Goal: Use online tool/utility: Utilize a website feature to perform a specific function

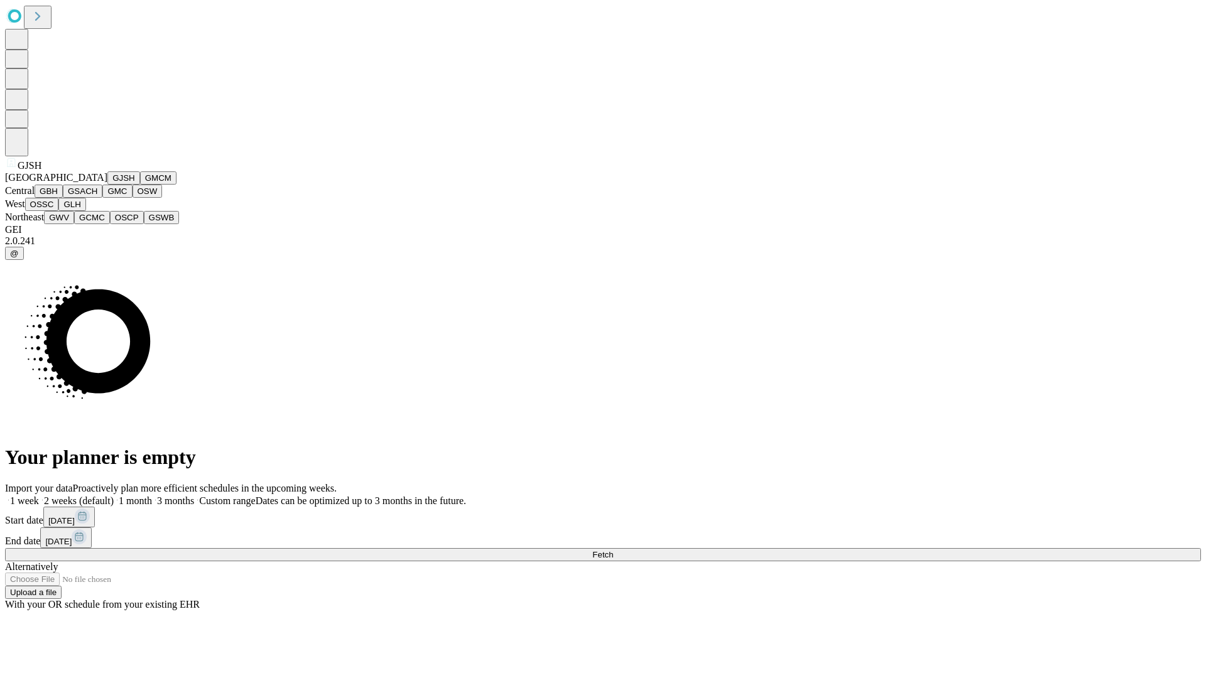
click at [107, 185] on button "GJSH" at bounding box center [123, 177] width 33 height 13
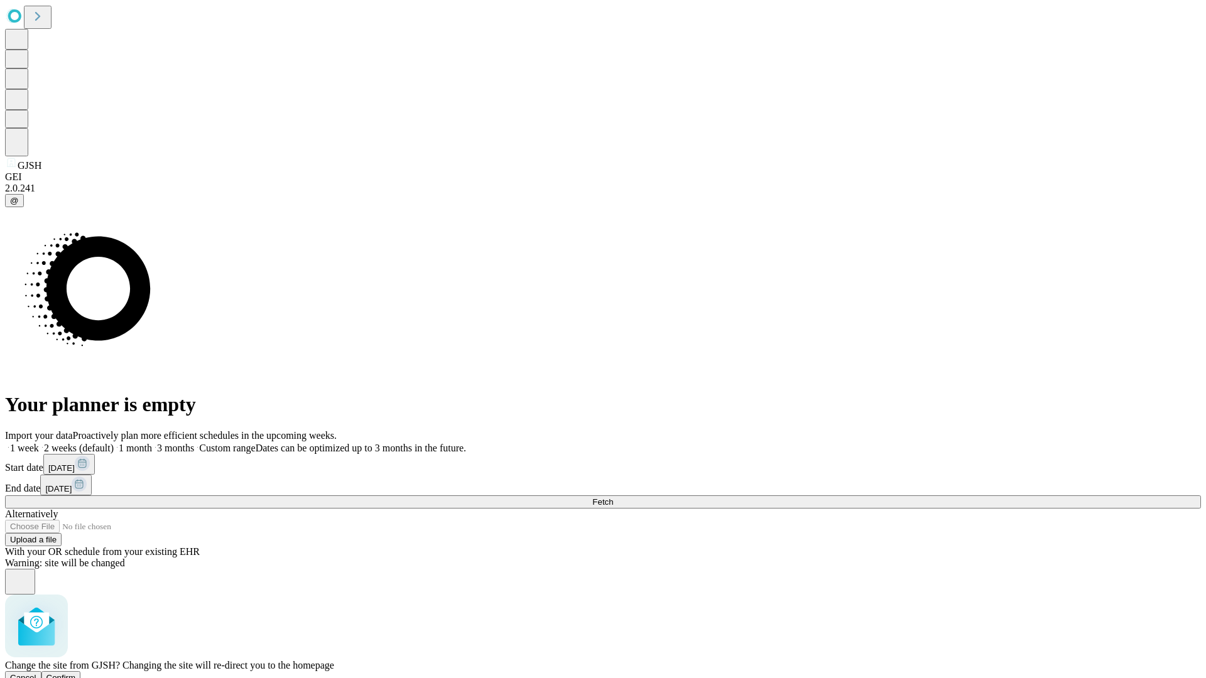
click at [76, 673] on span "Confirm" at bounding box center [61, 677] width 30 height 9
click at [39, 443] on label "1 week" at bounding box center [22, 448] width 34 height 11
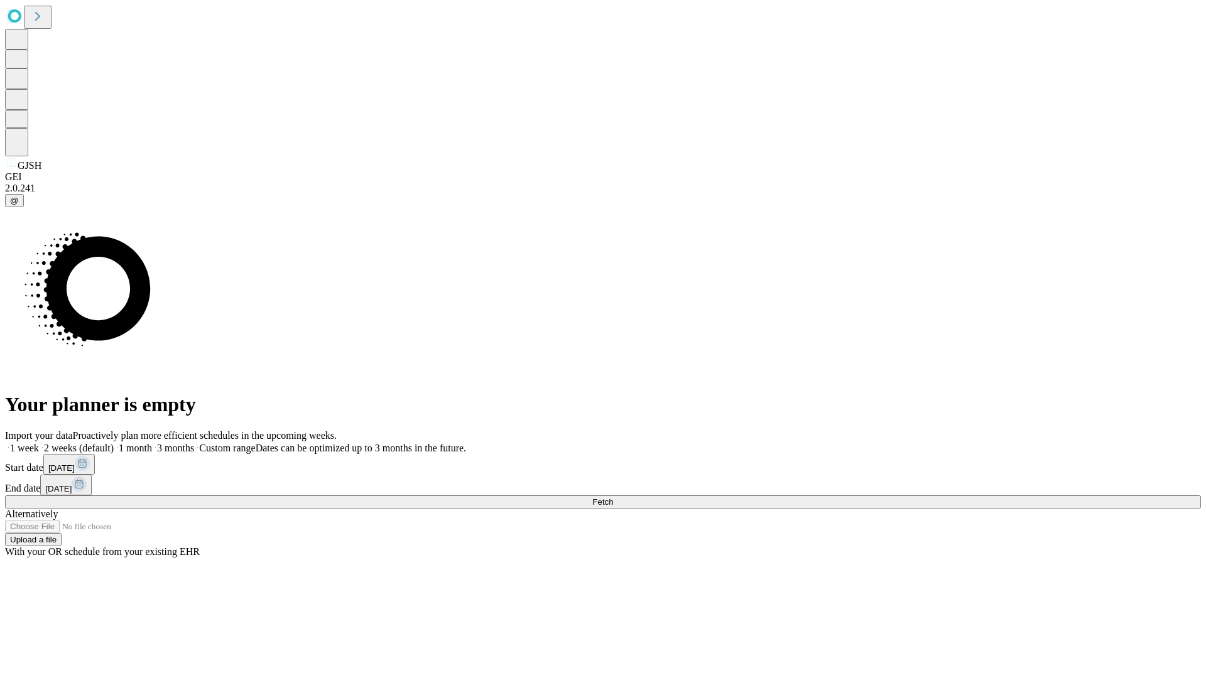
click at [613, 497] on span "Fetch" at bounding box center [602, 501] width 21 height 9
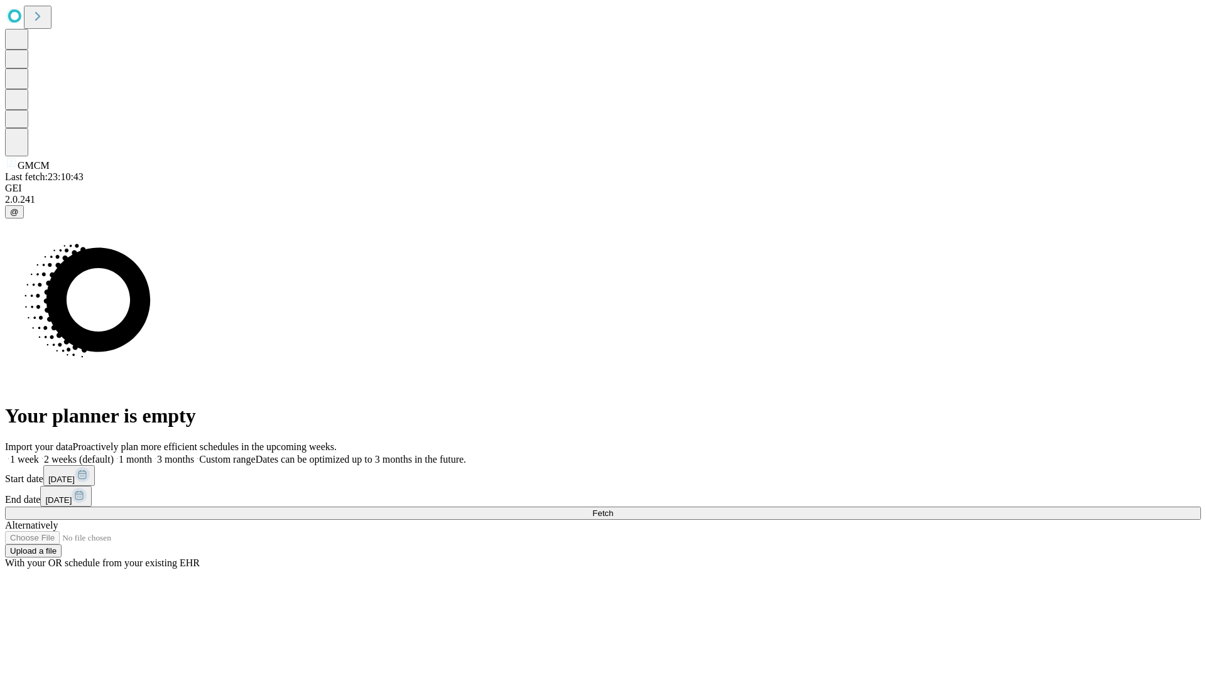
click at [39, 454] on label "1 week" at bounding box center [22, 459] width 34 height 11
click at [613, 509] on span "Fetch" at bounding box center [602, 513] width 21 height 9
click at [39, 454] on label "1 week" at bounding box center [22, 459] width 34 height 11
click at [613, 509] on span "Fetch" at bounding box center [602, 513] width 21 height 9
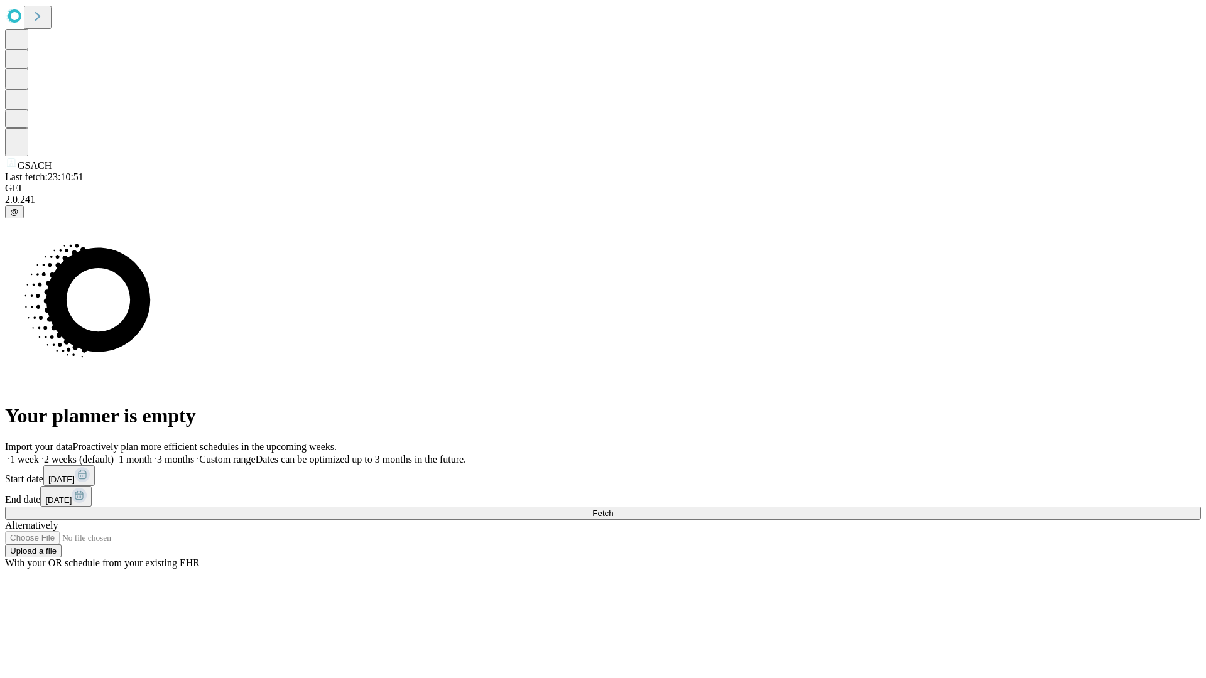
click at [39, 454] on label "1 week" at bounding box center [22, 459] width 34 height 11
click at [613, 509] on span "Fetch" at bounding box center [602, 513] width 21 height 9
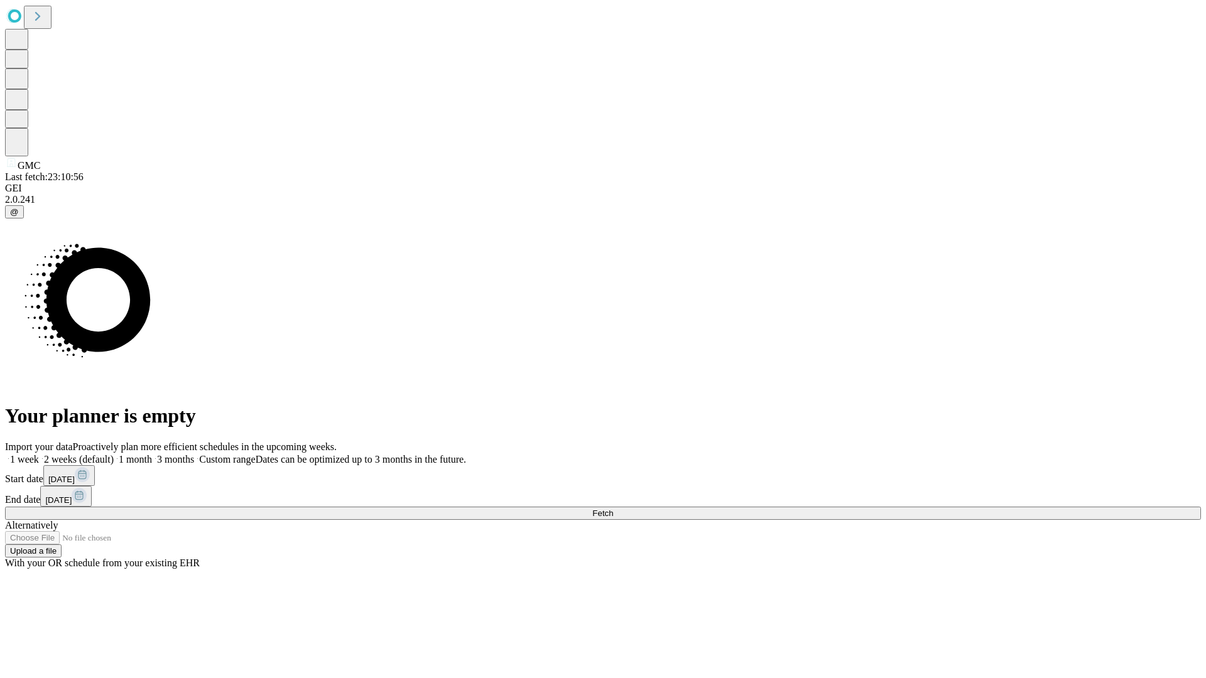
click at [39, 454] on label "1 week" at bounding box center [22, 459] width 34 height 11
click at [613, 509] on span "Fetch" at bounding box center [602, 513] width 21 height 9
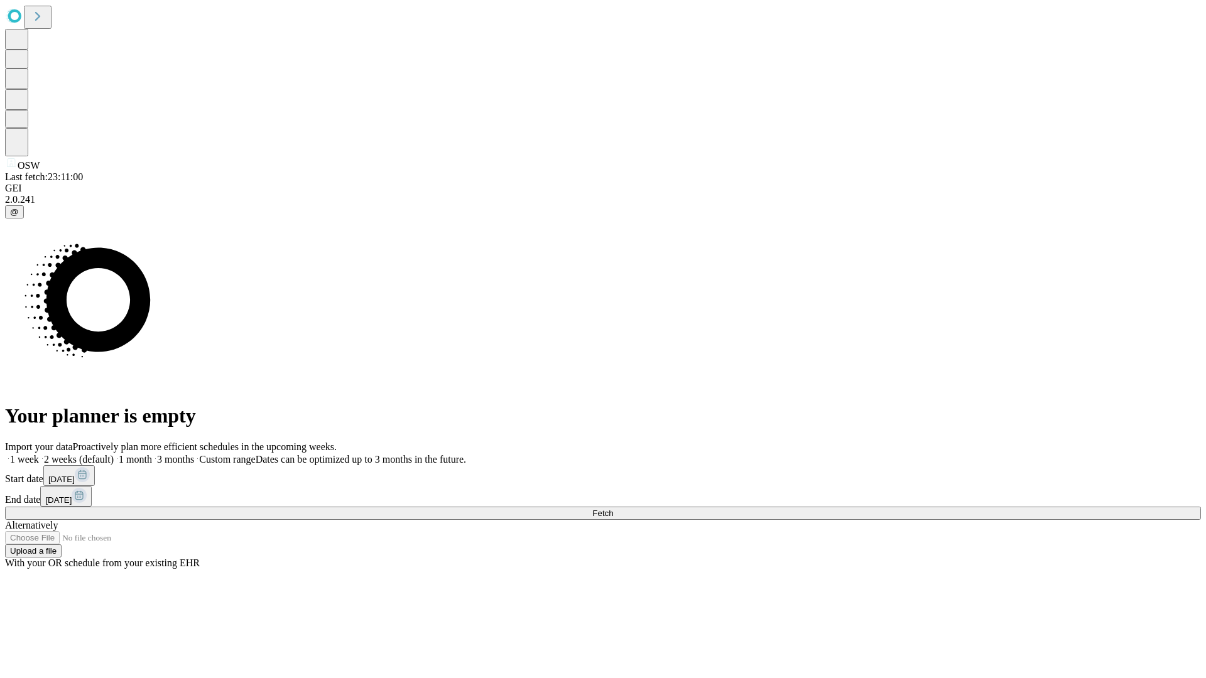
click at [39, 454] on label "1 week" at bounding box center [22, 459] width 34 height 11
click at [613, 509] on span "Fetch" at bounding box center [602, 513] width 21 height 9
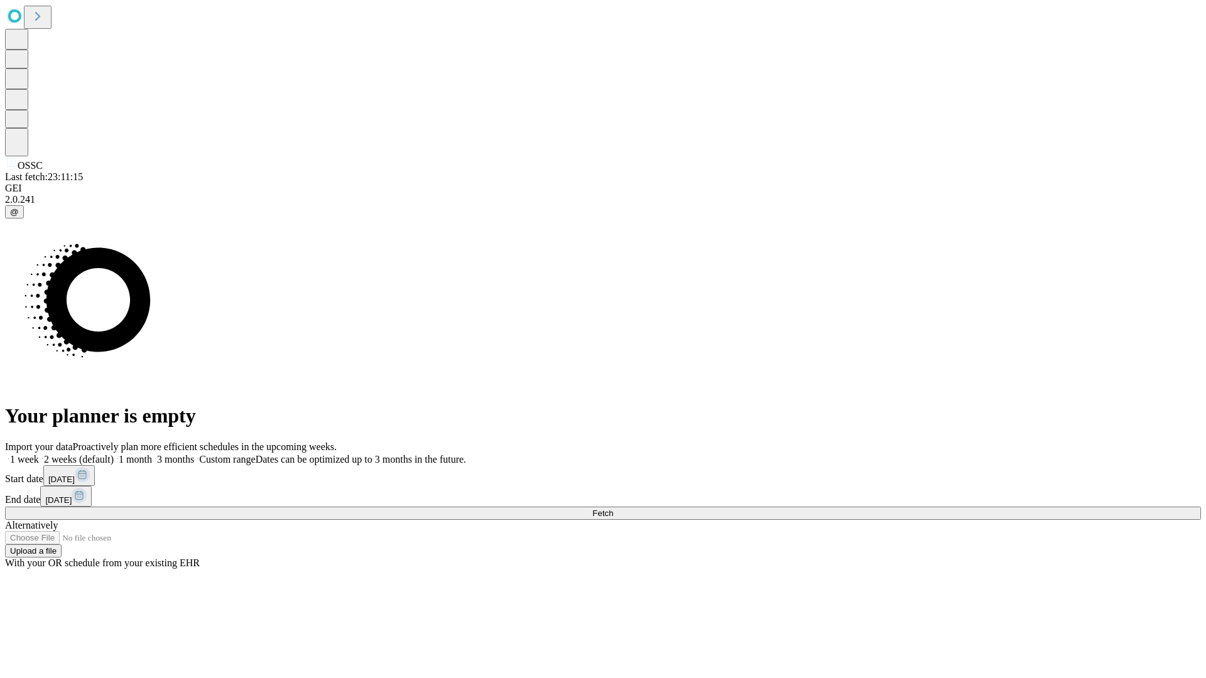
click at [39, 454] on label "1 week" at bounding box center [22, 459] width 34 height 11
click at [613, 509] on span "Fetch" at bounding box center [602, 513] width 21 height 9
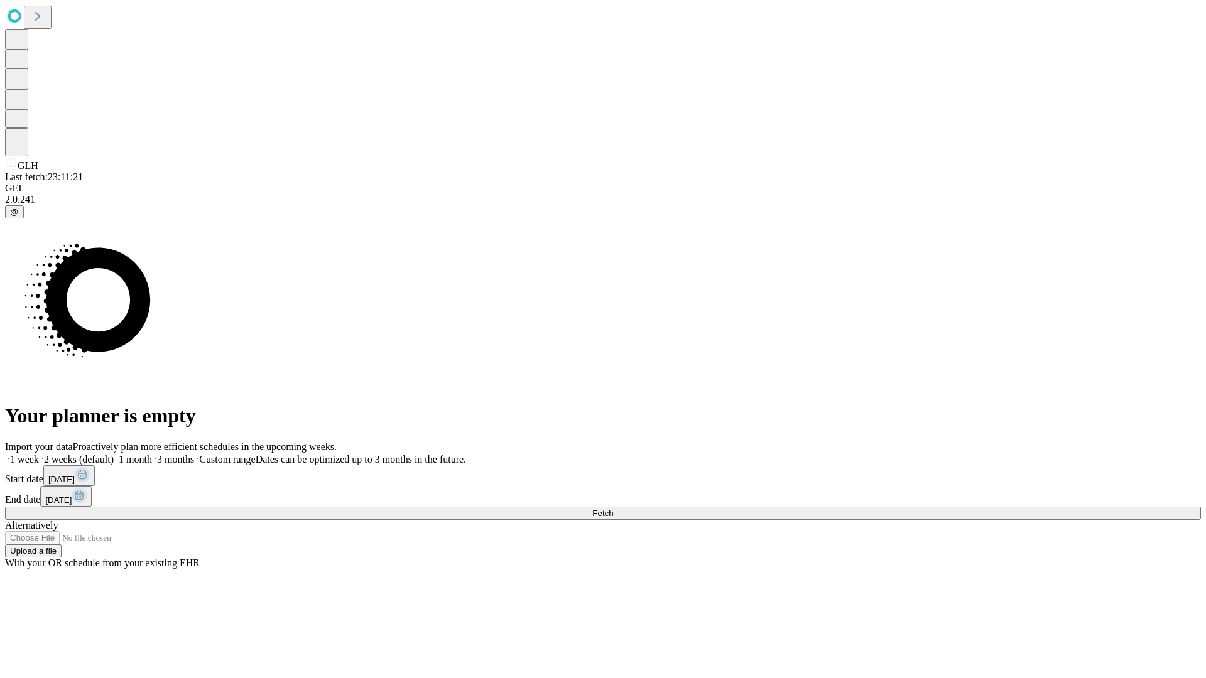
click at [39, 454] on label "1 week" at bounding box center [22, 459] width 34 height 11
click at [613, 509] on span "Fetch" at bounding box center [602, 513] width 21 height 9
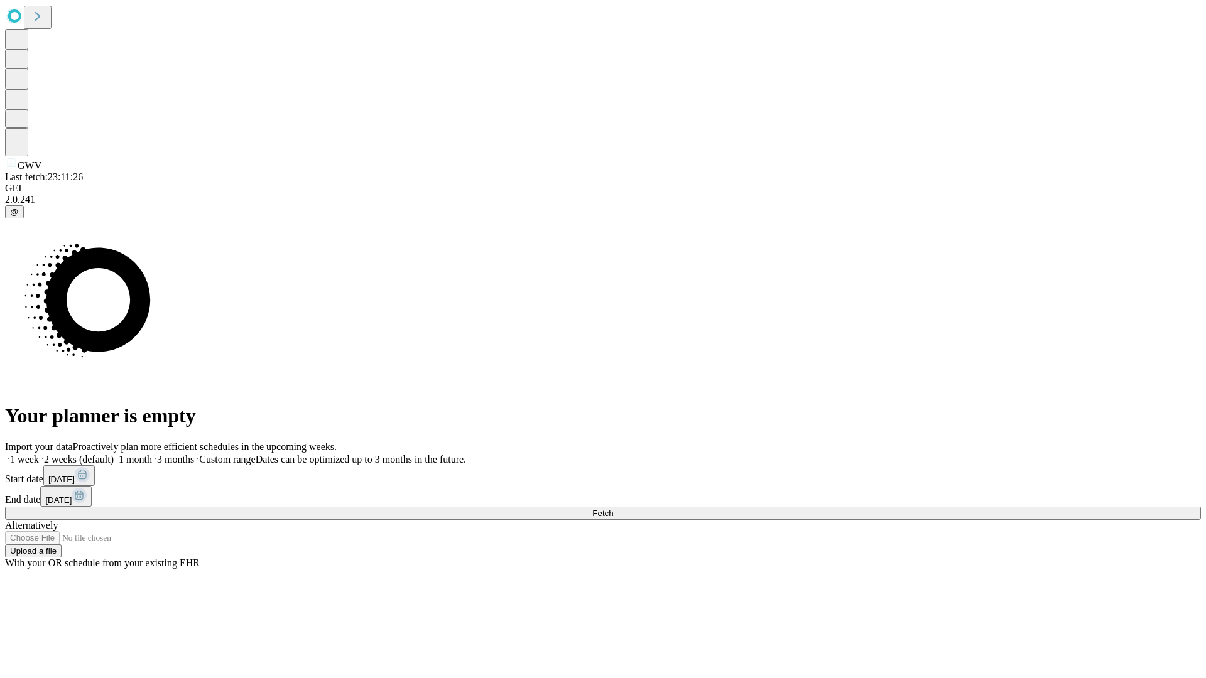
click at [39, 454] on label "1 week" at bounding box center [22, 459] width 34 height 11
click at [613, 509] on span "Fetch" at bounding box center [602, 513] width 21 height 9
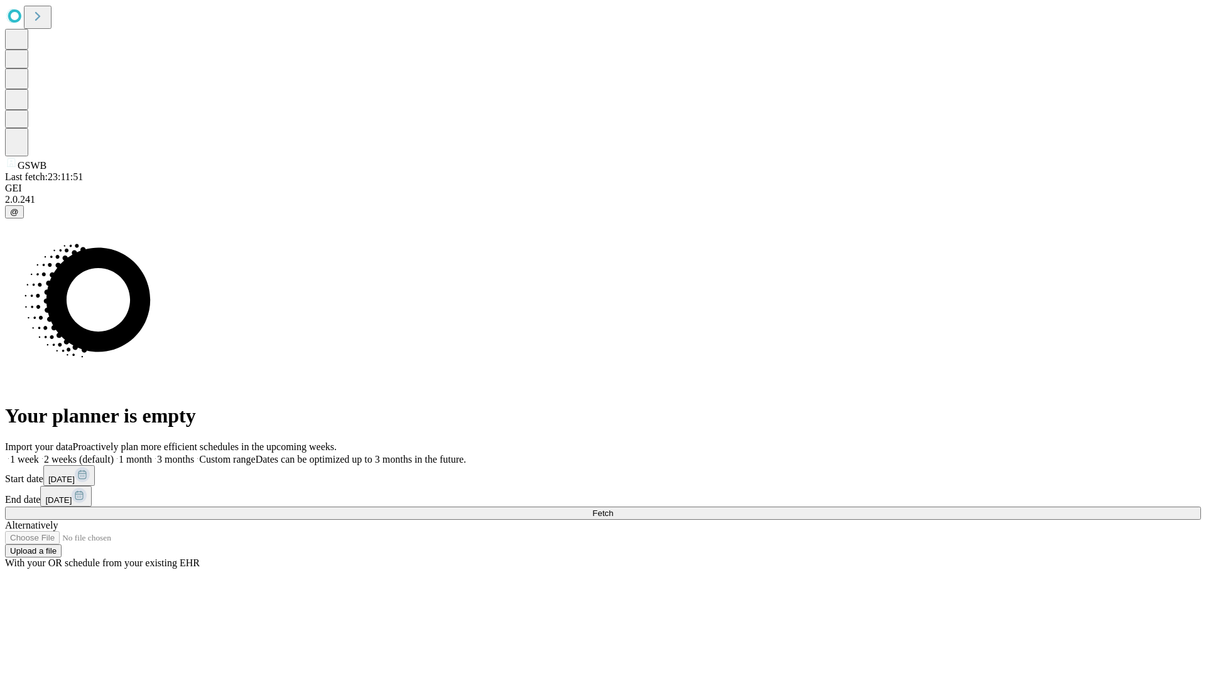
click at [39, 454] on label "1 week" at bounding box center [22, 459] width 34 height 11
click at [613, 509] on span "Fetch" at bounding box center [602, 513] width 21 height 9
